Goal: Information Seeking & Learning: Check status

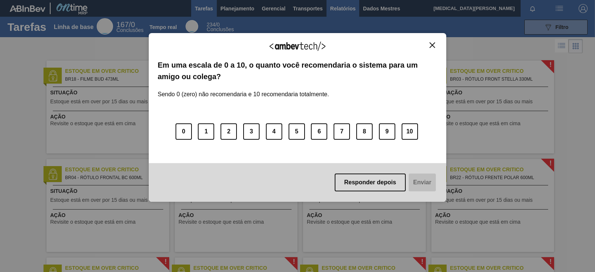
click at [346, 0] on body "Tarefas Planejamento Gerencial Transportes Relatórios Dados Mestres [MEDICAL_DA…" at bounding box center [297, 0] width 595 height 0
drag, startPoint x: 434, startPoint y: 49, endPoint x: 428, endPoint y: 41, distance: 10.1
click at [433, 49] on div "Agradecemos seu feedback!" at bounding box center [298, 50] width 280 height 17
click at [431, 43] on img "Fechar" at bounding box center [432, 45] width 6 height 6
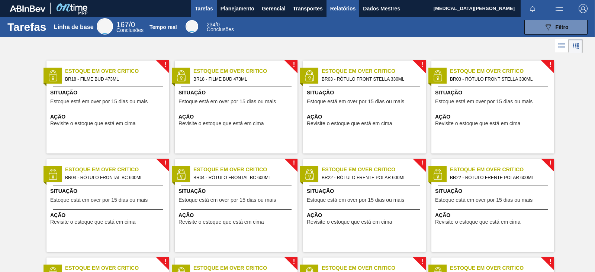
click at [355, 4] on font "Relatórios" at bounding box center [342, 8] width 25 height 9
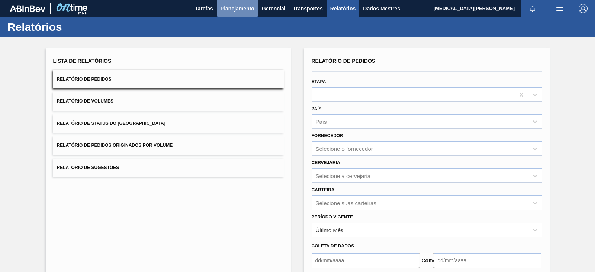
click at [241, 4] on font "Planejamento" at bounding box center [237, 8] width 34 height 9
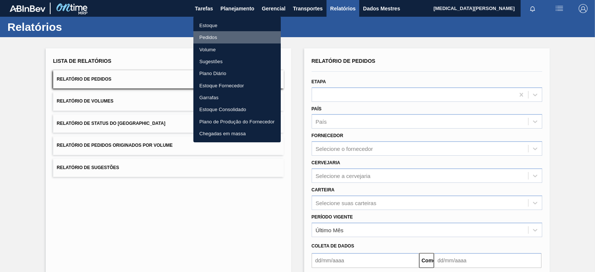
click at [218, 34] on li "Pedidos" at bounding box center [236, 37] width 87 height 12
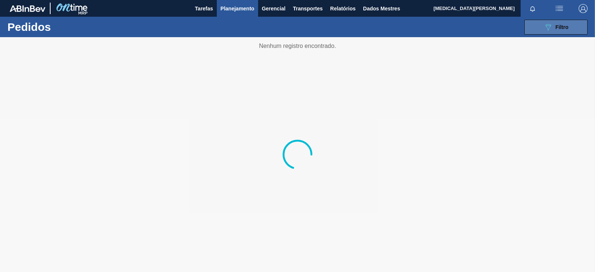
click at [552, 23] on div "089F7B8B-B2A5-4AFE-B5C0-19BA573D28AC Filtro" at bounding box center [556, 27] width 25 height 9
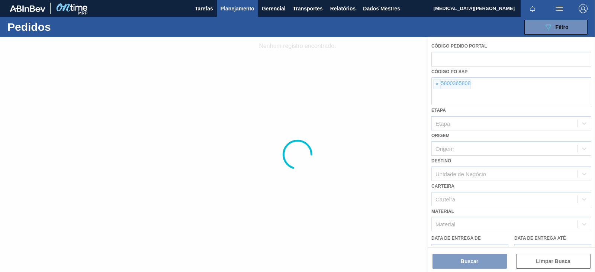
click at [437, 83] on div at bounding box center [297, 154] width 595 height 235
click at [386, 117] on div at bounding box center [297, 154] width 595 height 235
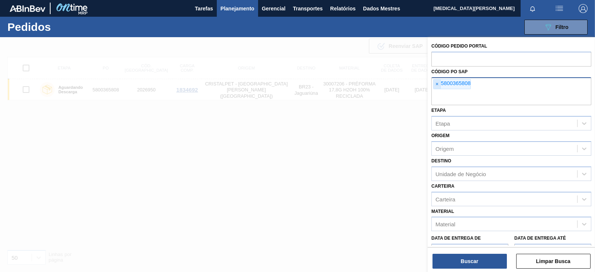
click at [438, 85] on font "×" at bounding box center [436, 84] width 3 height 6
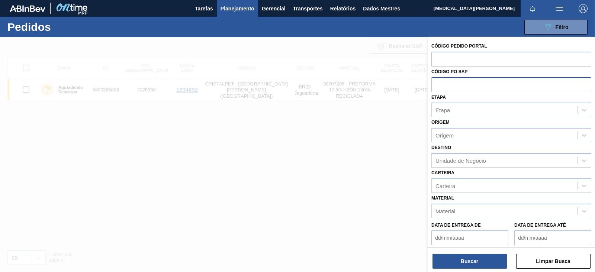
paste input "5800365810"
type input "5800365810"
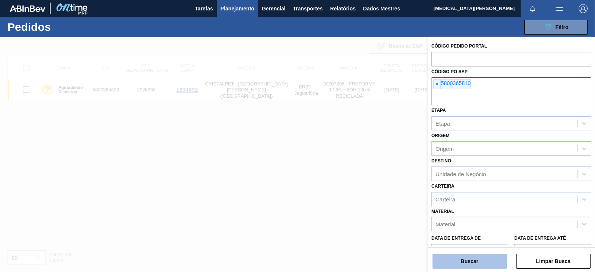
click at [472, 259] on font "Buscar" at bounding box center [469, 261] width 17 height 6
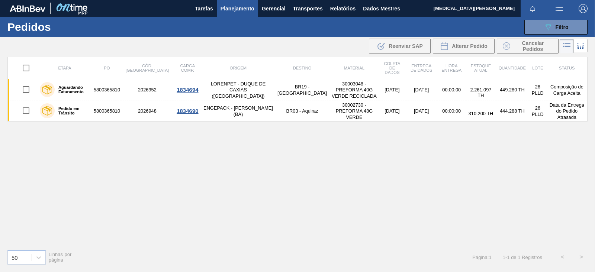
click at [318, 173] on div "Etapa PO Cód. Pedido Carga Comp. Origem Destino Material Coleta de dados Entreg…" at bounding box center [297, 150] width 580 height 187
